Goal: Task Accomplishment & Management: Manage account settings

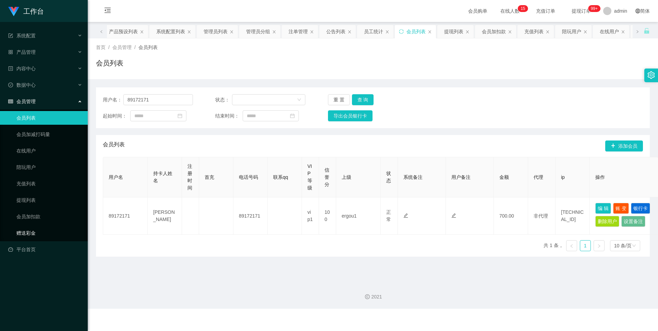
drag, startPoint x: 51, startPoint y: 238, endPoint x: 84, endPoint y: 199, distance: 51.0
click at [51, 238] on link "赠送彩金" at bounding box center [49, 233] width 66 height 14
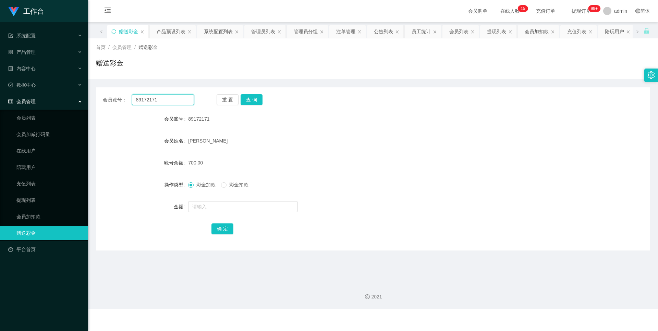
drag, startPoint x: 162, startPoint y: 100, endPoint x: 111, endPoint y: 99, distance: 50.7
click at [111, 99] on div "会员账号： 89172171" at bounding box center [148, 99] width 91 height 11
paste input "Youtubezilin"
type input "Youtubezilin"
click at [255, 98] on button "查 询" at bounding box center [252, 99] width 22 height 11
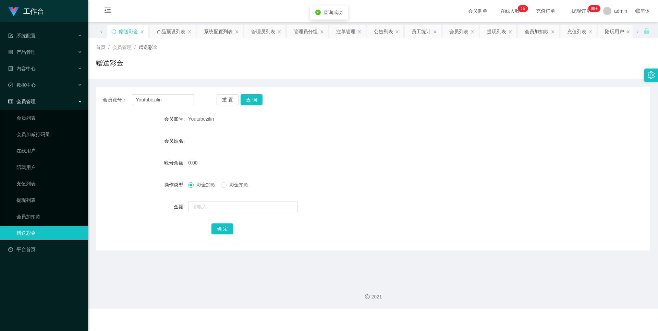
click at [214, 214] on form "会员账号 Youtubezilin 会员姓名 账号余额 0.00 操作类型 彩金加款 彩金扣款 金额 确 定" at bounding box center [373, 173] width 554 height 123
click at [232, 212] on input "text" at bounding box center [243, 206] width 110 height 11
type input "100"
click at [215, 228] on button "确 定" at bounding box center [222, 228] width 22 height 11
click at [33, 57] on div "产品管理" at bounding box center [44, 52] width 88 height 14
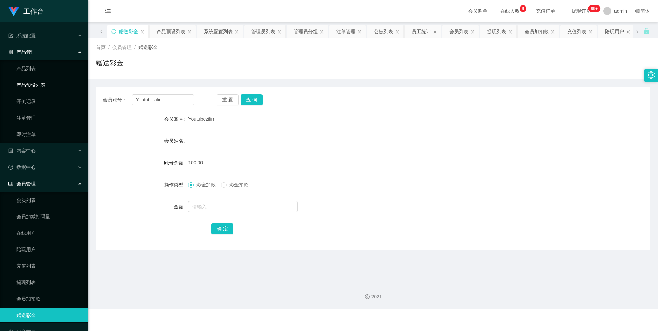
click at [47, 90] on link "产品预设列表" at bounding box center [49, 85] width 66 height 14
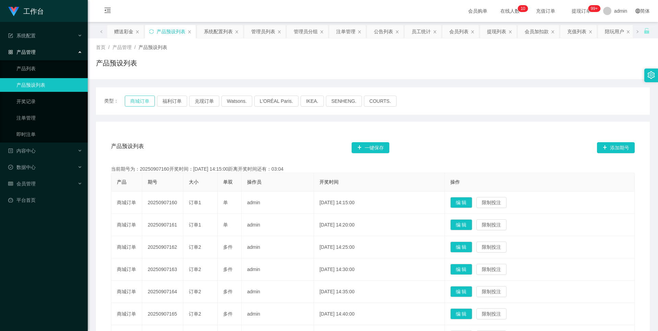
click at [132, 99] on button "商城订单" at bounding box center [140, 101] width 30 height 11
click at [29, 139] on link "即时注单" at bounding box center [49, 135] width 66 height 14
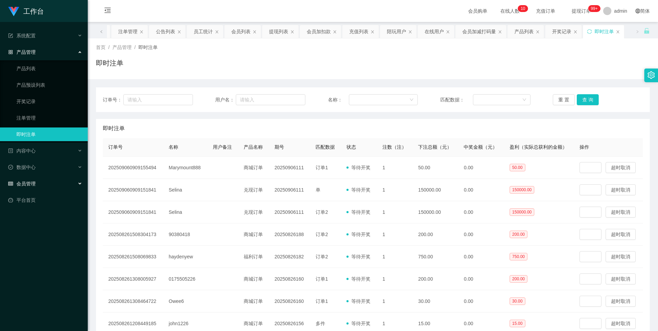
click at [37, 183] on div "会员管理" at bounding box center [44, 184] width 88 height 14
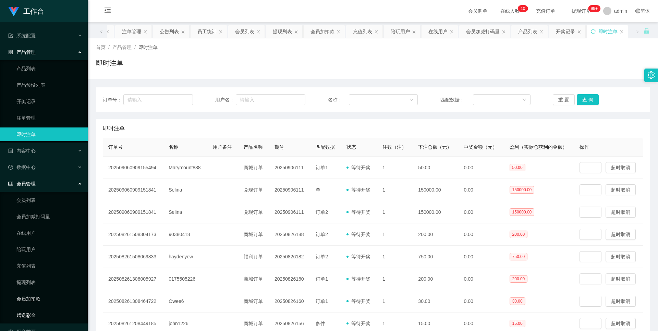
click at [39, 312] on link "赠送彩金" at bounding box center [49, 315] width 66 height 14
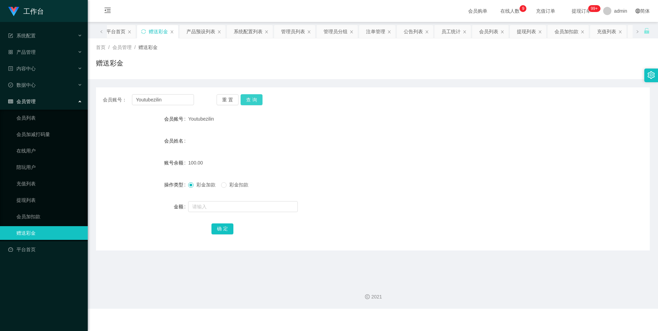
click at [258, 104] on button "查 询" at bounding box center [252, 99] width 22 height 11
click at [245, 95] on button "查 询" at bounding box center [252, 99] width 22 height 11
click at [240, 208] on input "text" at bounding box center [243, 206] width 110 height 11
type input "100"
click at [228, 231] on button "确 定" at bounding box center [222, 228] width 22 height 11
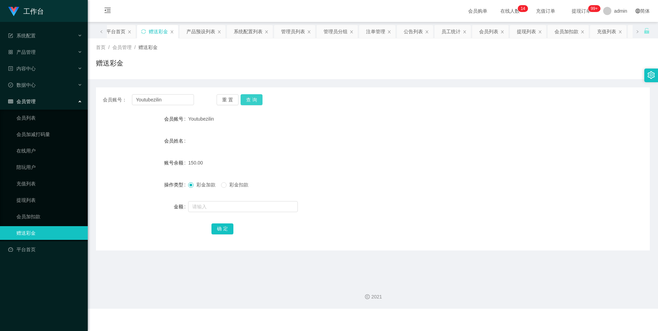
click at [253, 104] on button "查 询" at bounding box center [252, 99] width 22 height 11
click at [222, 212] on div at bounding box center [349, 207] width 323 height 14
click at [245, 208] on input "text" at bounding box center [243, 206] width 110 height 11
type input "100"
click at [222, 229] on button "确 定" at bounding box center [222, 228] width 22 height 11
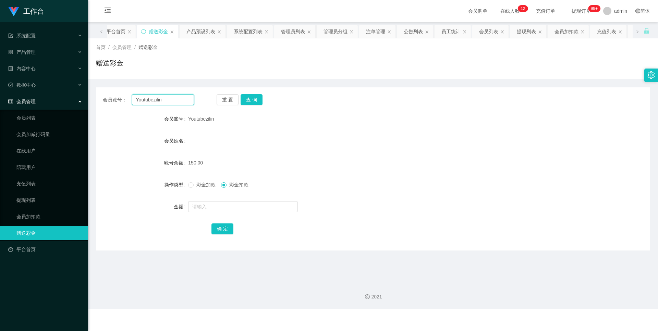
drag, startPoint x: 163, startPoint y: 103, endPoint x: 112, endPoint y: 97, distance: 51.4
click at [112, 98] on div "会员账号： Youtubezilin" at bounding box center [148, 99] width 91 height 11
click at [189, 100] on input "Youtubezilin" at bounding box center [163, 99] width 62 height 11
paste input "anonymous1932"
drag, startPoint x: 193, startPoint y: 98, endPoint x: 0, endPoint y: 109, distance: 193.6
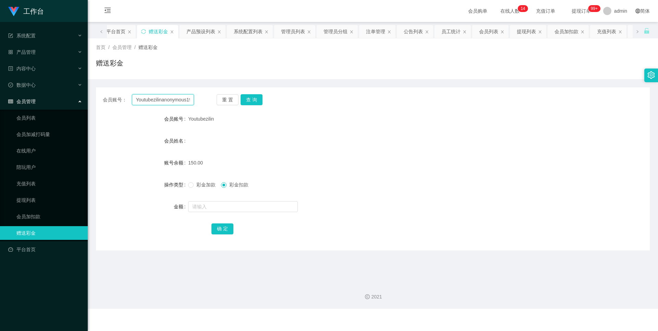
click at [0, 109] on section "工作台 系统配置 产品管理 产品列表 产品预设列表 开奖记录 注单管理 即时注单 内容中心 站内信 公告列表 活动列表 数据中心 员工统计 团队统计 会员管理…" at bounding box center [329, 154] width 658 height 309
paste input "text"
click at [255, 104] on button "查 询" at bounding box center [252, 99] width 22 height 11
drag, startPoint x: 177, startPoint y: 101, endPoint x: 97, endPoint y: 102, distance: 79.5
click at [98, 102] on div "会员账号： anonymous1932 重 置 查 询" at bounding box center [373, 99] width 554 height 11
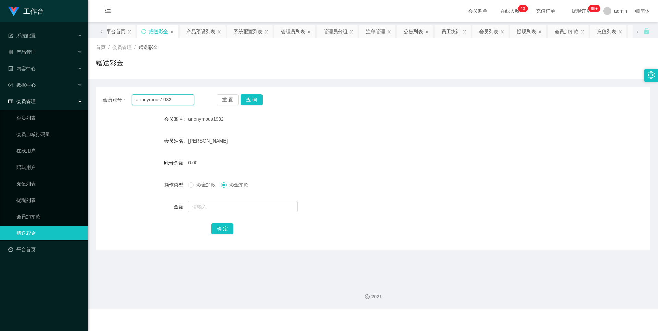
paste input "89172171"
click at [256, 100] on button "查 询" at bounding box center [252, 99] width 22 height 11
drag, startPoint x: 182, startPoint y: 97, endPoint x: 84, endPoint y: 100, distance: 97.8
click at [84, 100] on section "工作台 系统配置 产品管理 产品列表 产品预设列表 开奖记录 注单管理 即时注单 内容中心 站内信 公告列表 活动列表 数据中心 员工统计 团队统计 会员管理…" at bounding box center [329, 154] width 658 height 309
paste input "anonymous1932"
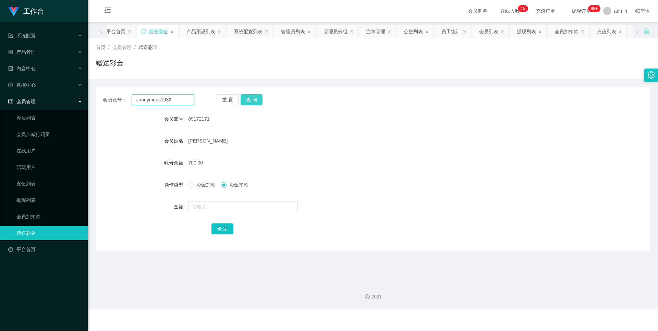
type input "anonymous1932"
click at [248, 99] on button "查 询" at bounding box center [252, 99] width 22 height 11
click at [27, 201] on link "提现列表" at bounding box center [49, 200] width 66 height 14
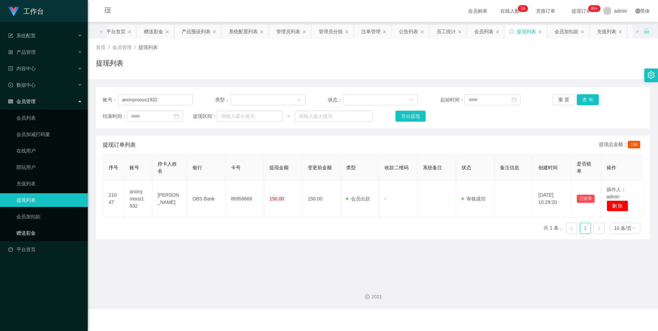
drag, startPoint x: 48, startPoint y: 235, endPoint x: 74, endPoint y: 223, distance: 29.2
click at [48, 235] on link "赠送彩金" at bounding box center [49, 233] width 66 height 14
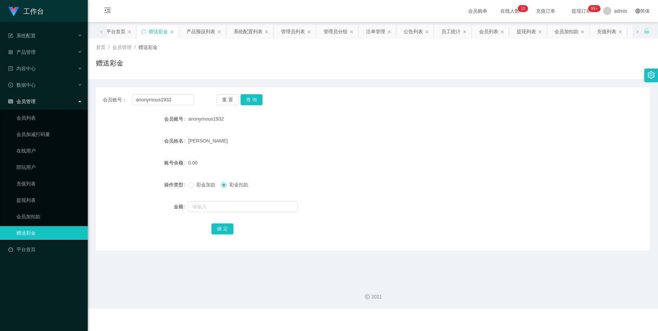
click at [202, 190] on div "彩金加款 彩金扣款" at bounding box center [349, 185] width 323 height 14
click at [200, 187] on span "彩金加款" at bounding box center [206, 184] width 25 height 5
click at [217, 213] on div at bounding box center [349, 207] width 323 height 14
click at [217, 206] on input "text" at bounding box center [243, 206] width 110 height 11
type input "130"
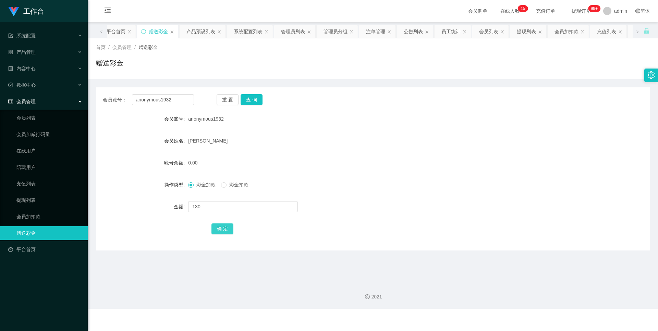
click at [218, 230] on button "确 定" at bounding box center [222, 228] width 22 height 11
drag, startPoint x: 188, startPoint y: 104, endPoint x: 62, endPoint y: 90, distance: 126.9
click at [62, 90] on section "工作台 系统配置 产品管理 产品列表 产品预设列表 开奖记录 注单管理 即时注单 内容中心 站内信 公告列表 活动列表 数据中心 员工统计 团队统计 会员管理…" at bounding box center [329, 154] width 658 height 309
paste input "Youtubezilin"
type input "Youtubezilin"
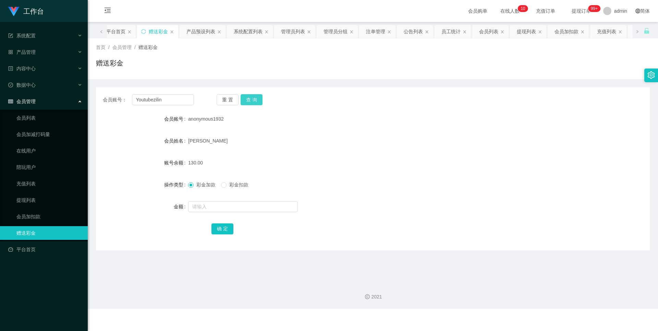
click at [255, 99] on button "查 询" at bounding box center [252, 99] width 22 height 11
click at [249, 99] on button "查 询" at bounding box center [252, 99] width 22 height 11
click at [257, 94] on div "会员账号： Youtubezilin 重 置 查 询 会员账号 Youtubezilin 会员姓名 [PERSON_NAME] 账号余额 150.00 操作类…" at bounding box center [373, 168] width 554 height 163
click at [256, 95] on button "查 询" at bounding box center [252, 99] width 22 height 11
click at [255, 96] on button "查 询" at bounding box center [252, 99] width 22 height 11
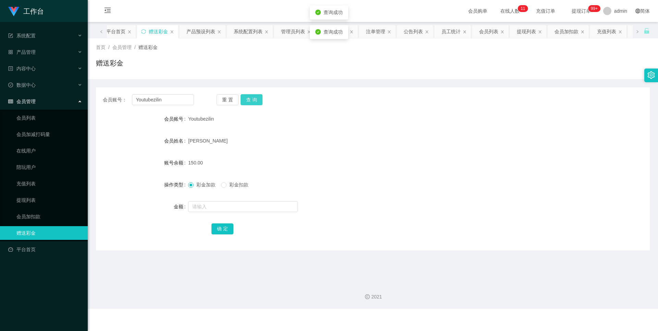
click at [244, 104] on button "查 询" at bounding box center [252, 99] width 22 height 11
click at [244, 185] on span "彩金扣款" at bounding box center [239, 184] width 25 height 5
click at [242, 203] on input "text" at bounding box center [243, 206] width 110 height 11
type input "150"
drag, startPoint x: 213, startPoint y: 226, endPoint x: 211, endPoint y: 231, distance: 5.7
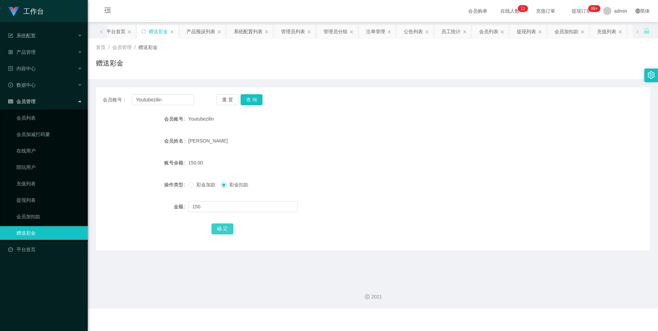
click at [213, 226] on button "确 定" at bounding box center [222, 228] width 22 height 11
drag, startPoint x: 191, startPoint y: 96, endPoint x: 110, endPoint y: 103, distance: 81.2
click at [110, 103] on div "会员账号： Youtubezilin" at bounding box center [148, 99] width 91 height 11
paste input "Chunghingwang"
type input "Chunghingwang"
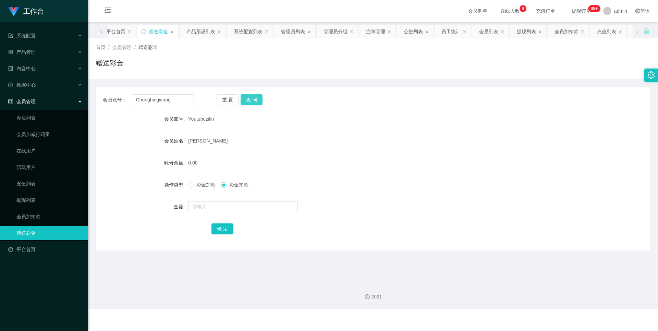
click at [250, 95] on button "查 询" at bounding box center [252, 99] width 22 height 11
click at [245, 206] on input "text" at bounding box center [243, 206] width 110 height 11
type input "100"
click at [192, 187] on div "彩金加款 彩金扣款" at bounding box center [349, 185] width 323 height 14
click at [195, 186] on span "彩金加款" at bounding box center [206, 184] width 25 height 5
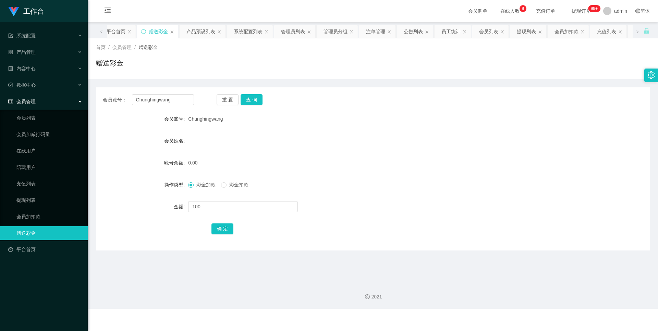
click at [186, 182] on label "操作类型" at bounding box center [176, 184] width 24 height 5
click at [225, 230] on button "确 定" at bounding box center [222, 228] width 22 height 11
drag, startPoint x: 186, startPoint y: 102, endPoint x: 117, endPoint y: 100, distance: 69.6
click at [117, 100] on div "会员账号： [PERSON_NAME]" at bounding box center [148, 99] width 91 height 11
paste input "anonymous1932"
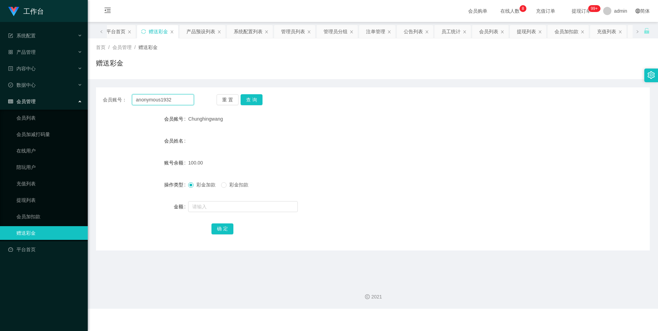
type input "anonymous1932"
click at [257, 93] on div "会员账号： anonymous1932 重 置 查 询 会员账号 Chunghingwang 会员姓名 账号余额 100.00 操作类型 彩金加款 彩金扣款 …" at bounding box center [373, 168] width 554 height 163
click at [239, 113] on div "Chunghingwang" at bounding box center [349, 119] width 323 height 14
click at [245, 103] on button "查 询" at bounding box center [252, 99] width 22 height 11
click at [27, 200] on link "提现列表" at bounding box center [49, 200] width 66 height 14
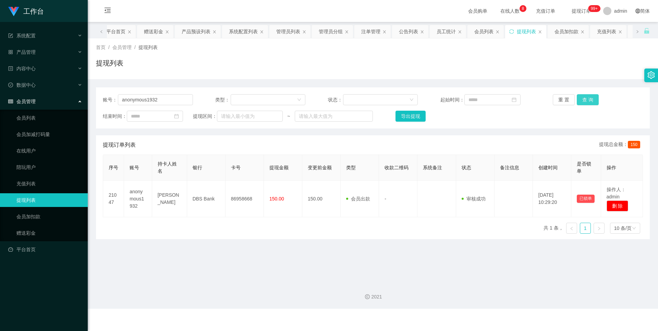
click at [589, 105] on button "查 询" at bounding box center [588, 99] width 22 height 11
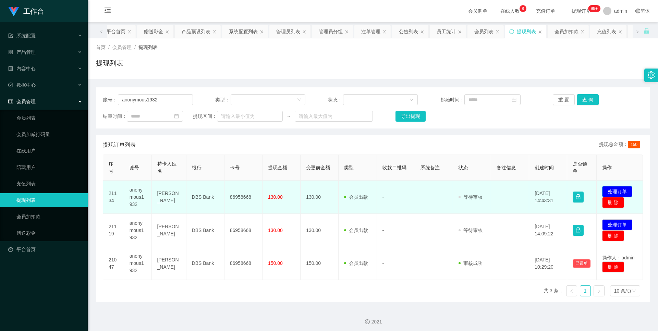
click at [617, 188] on button "处理订单" at bounding box center [617, 191] width 30 height 11
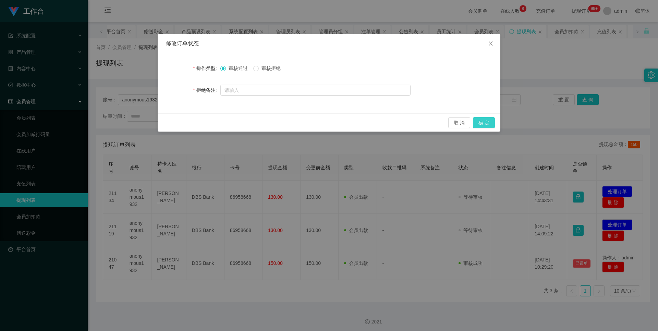
click at [484, 122] on button "确 定" at bounding box center [484, 122] width 22 height 11
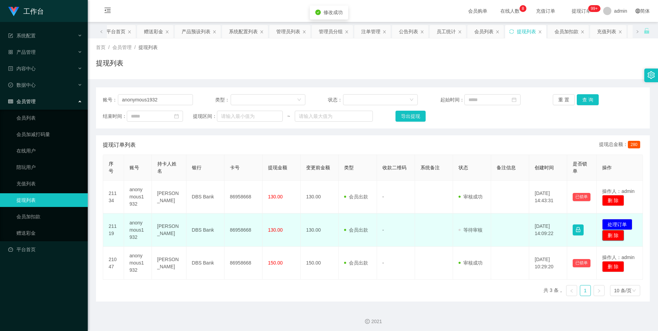
click at [615, 235] on button "删 除" at bounding box center [613, 235] width 22 height 11
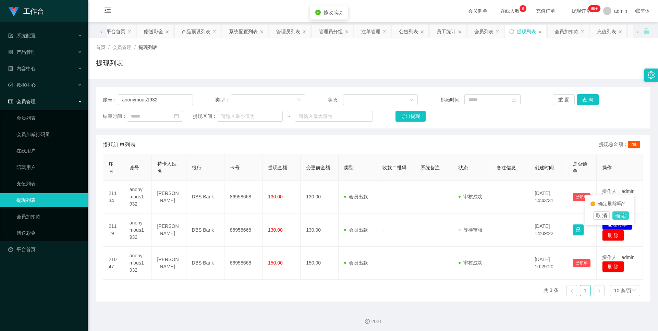
click at [620, 216] on button "确 定" at bounding box center [620, 215] width 16 height 8
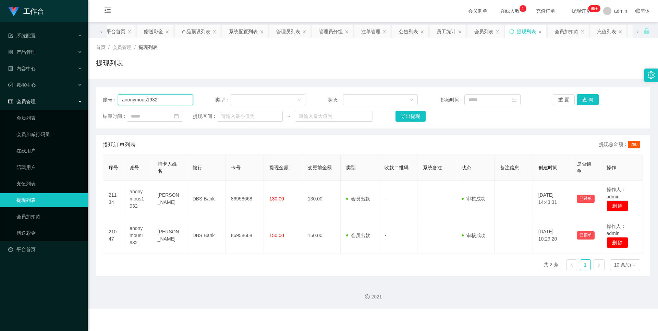
drag, startPoint x: 167, startPoint y: 101, endPoint x: 57, endPoint y: 95, distance: 109.9
click at [57, 95] on section "工作台 系统配置 产品管理 产品列表 产品预设列表 开奖记录 注单管理 即时注单 内容中心 站内信 公告列表 活动列表 数据中心 员工统计 团队统计 会员管理…" at bounding box center [329, 154] width 658 height 309
click at [40, 227] on link "赠送彩金" at bounding box center [49, 233] width 66 height 14
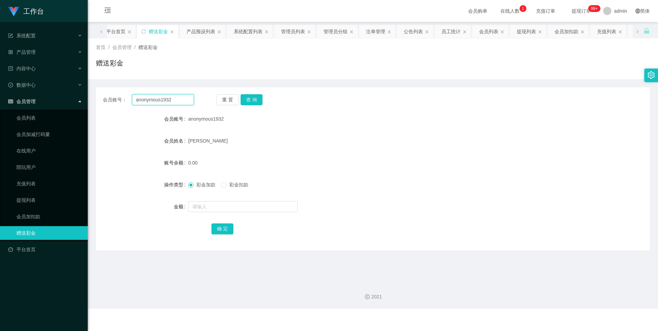
drag, startPoint x: 187, startPoint y: 103, endPoint x: 62, endPoint y: 105, distance: 125.1
click at [62, 105] on section "工作台 系统配置 产品管理 产品列表 产品预设列表 开奖记录 注单管理 即时注单 内容中心 站内信 公告列表 活动列表 数据中心 员工统计 团队统计 会员管理…" at bounding box center [329, 154] width 658 height 309
paste input "Chunghingwang"
type input "Chunghingwang"
click at [249, 100] on button "查 询" at bounding box center [252, 99] width 22 height 11
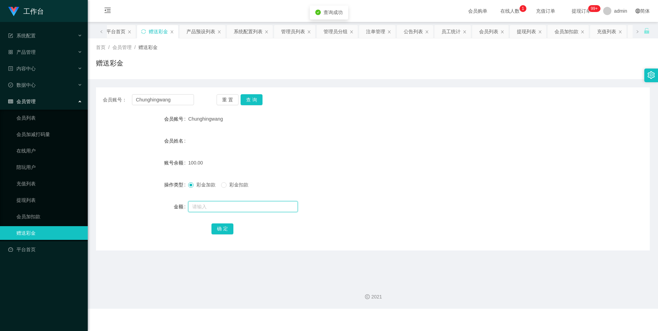
click at [217, 206] on input "text" at bounding box center [243, 206] width 110 height 11
type input "50"
click at [216, 227] on button "确 定" at bounding box center [222, 228] width 22 height 11
click at [247, 104] on button "查 询" at bounding box center [252, 99] width 22 height 11
click at [219, 229] on button "确 定" at bounding box center [222, 228] width 22 height 11
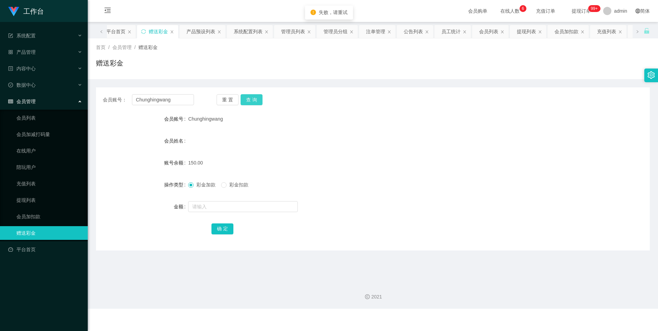
click at [244, 97] on button "查 询" at bounding box center [252, 99] width 22 height 11
click at [246, 111] on div "会员账号： [PERSON_NAME] 重 置 查 询 会员账号 Chunghingwang 会员姓名 Chunghingwang 账号余额 150.00 操…" at bounding box center [373, 168] width 554 height 163
click at [249, 102] on button "查 询" at bounding box center [252, 99] width 22 height 11
click at [173, 95] on input "Chunghingwang" at bounding box center [163, 99] width 62 height 11
drag, startPoint x: 178, startPoint y: 100, endPoint x: 117, endPoint y: 98, distance: 60.4
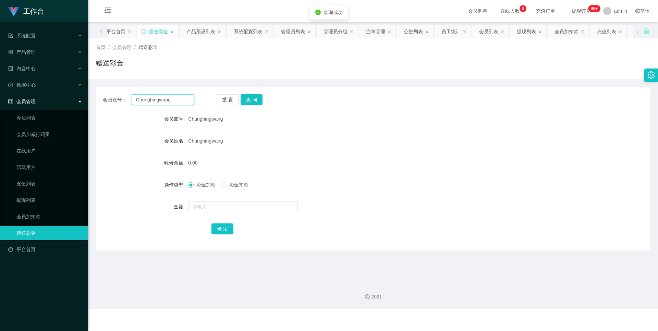
click at [117, 98] on div "会员账号： [PERSON_NAME]" at bounding box center [148, 99] width 91 height 11
click at [38, 184] on link "充值列表" at bounding box center [49, 184] width 66 height 14
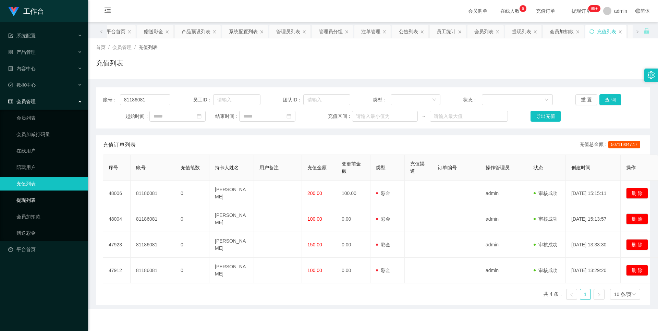
click at [36, 196] on link "提现列表" at bounding box center [49, 200] width 66 height 14
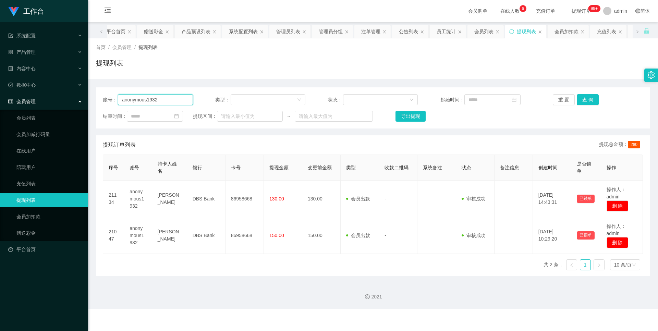
drag, startPoint x: 172, startPoint y: 98, endPoint x: 57, endPoint y: 98, distance: 115.8
click at [57, 98] on section "工作台 系统配置 产品管理 产品列表 产品预设列表 开奖记录 注单管理 即时注单 内容中心 站内信 公告列表 活动列表 数据中心 员工统计 团队统计 会员管理…" at bounding box center [329, 154] width 658 height 309
paste input "Chunghingwang"
type input "Chunghingwang"
click at [585, 98] on button "查 询" at bounding box center [588, 99] width 22 height 11
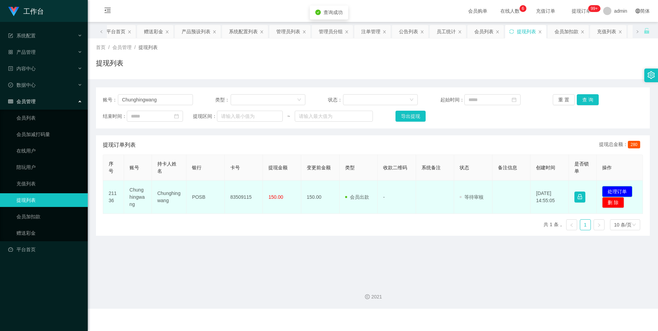
click at [612, 188] on button "处理订单" at bounding box center [617, 191] width 30 height 11
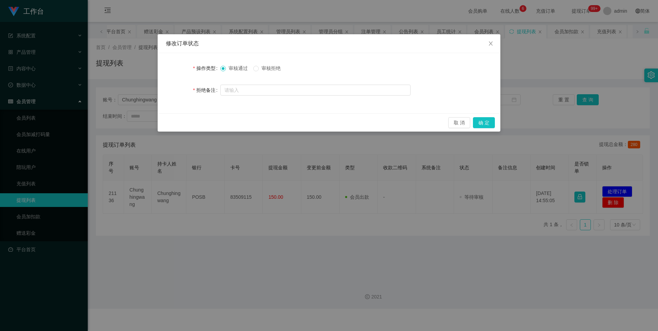
click at [306, 184] on div "修改订单状态 操作类型 审核通过 审核拒绝 拒绝备注 取 消 确 定" at bounding box center [329, 165] width 658 height 331
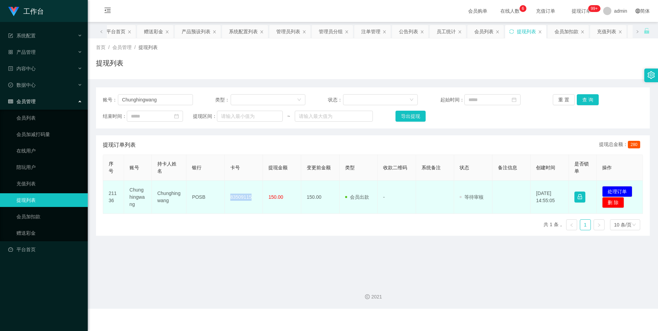
drag, startPoint x: 250, startPoint y: 197, endPoint x: 230, endPoint y: 199, distance: 20.7
click at [230, 199] on td "83509115" at bounding box center [244, 197] width 38 height 33
copy td "83509115"
drag, startPoint x: 207, startPoint y: 197, endPoint x: 192, endPoint y: 200, distance: 16.0
click at [192, 200] on td "POSB" at bounding box center [205, 197] width 38 height 33
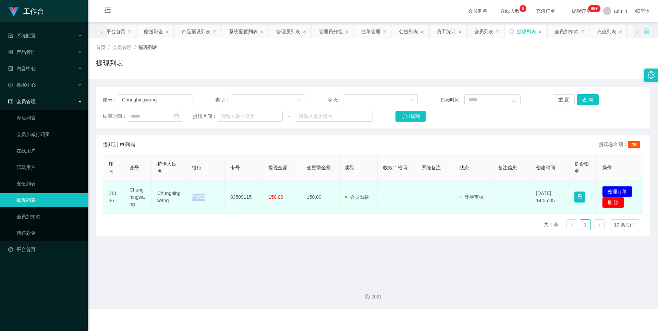
copy td "POSB"
click at [163, 194] on td "Chunghingwang" at bounding box center [169, 197] width 35 height 33
drag, startPoint x: 156, startPoint y: 192, endPoint x: 178, endPoint y: 206, distance: 26.3
click at [178, 206] on td "Chunghingwang" at bounding box center [169, 197] width 35 height 33
copy td "Chunghingwang"
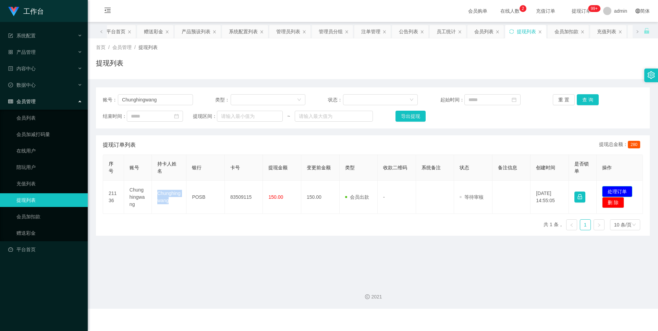
click at [611, 191] on button "处理订单" at bounding box center [617, 191] width 30 height 11
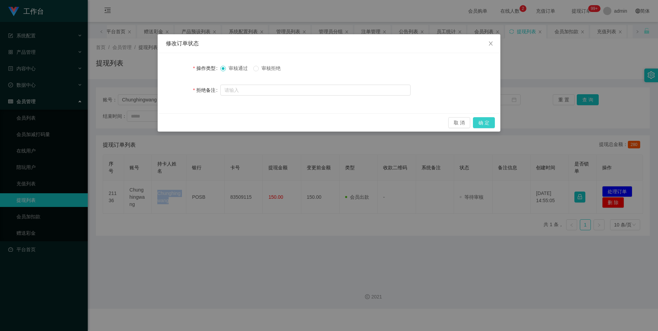
click at [480, 121] on button "确 定" at bounding box center [484, 122] width 22 height 11
